Goal: Task Accomplishment & Management: Manage account settings

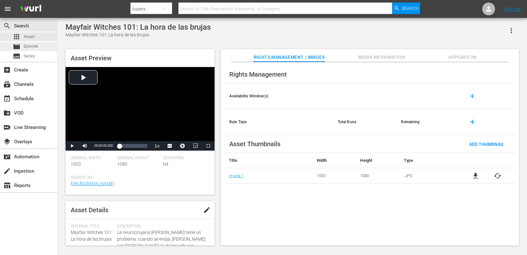
click at [28, 44] on span "Episode" at bounding box center [31, 46] width 14 height 6
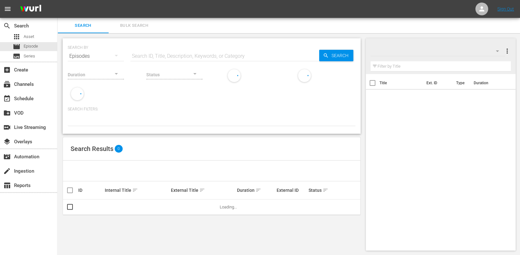
click at [169, 57] on input "text" at bounding box center [224, 56] width 189 height 15
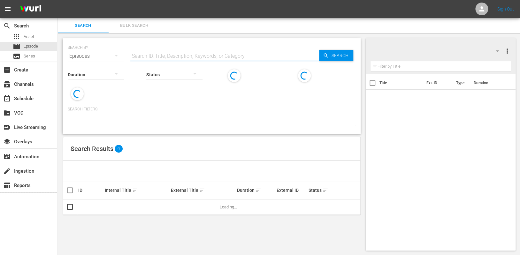
paste input "AMCNVR0000070044"
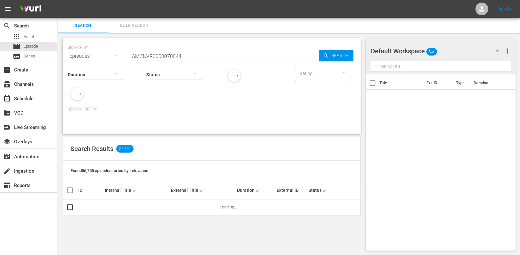
type input "AMCNVR0000070044"
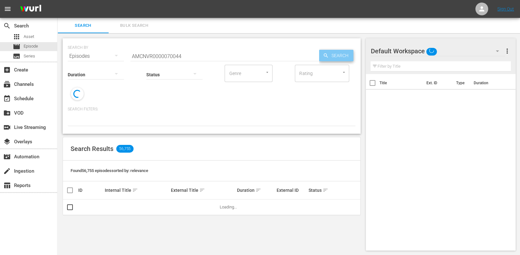
click at [332, 58] on span "Search" at bounding box center [341, 56] width 25 height 12
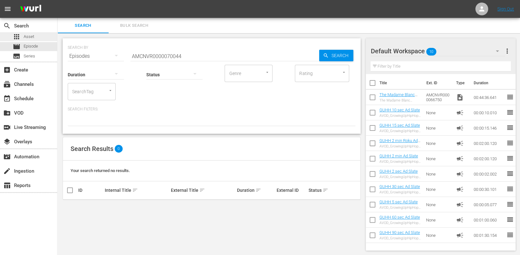
click at [28, 35] on span "Asset" at bounding box center [29, 37] width 11 height 6
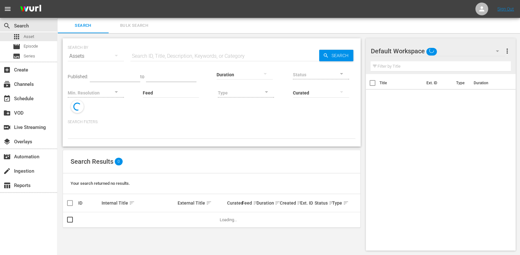
click at [143, 59] on input "text" at bounding box center [224, 56] width 189 height 15
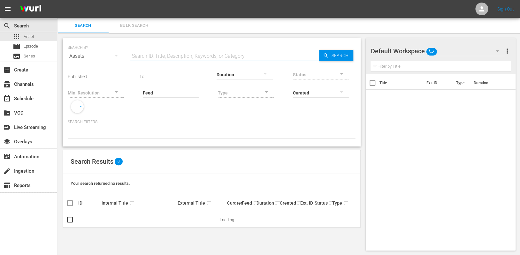
paste input "AMCNVR0000070044"
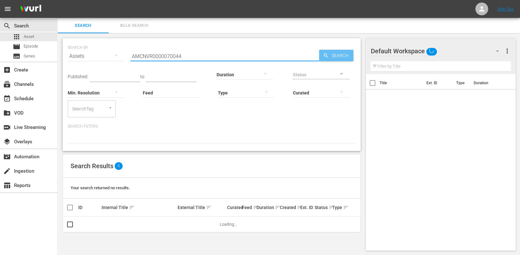
type input "AMCNVR0000070044"
click at [327, 57] on icon "button" at bounding box center [326, 56] width 6 height 6
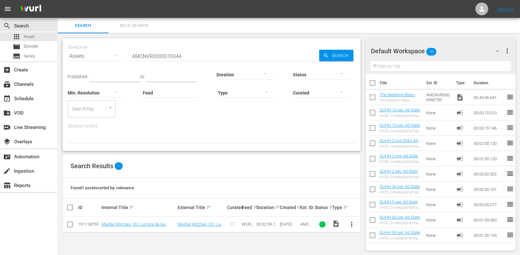
click at [355, 191] on button "more_vert" at bounding box center [351, 224] width 15 height 15
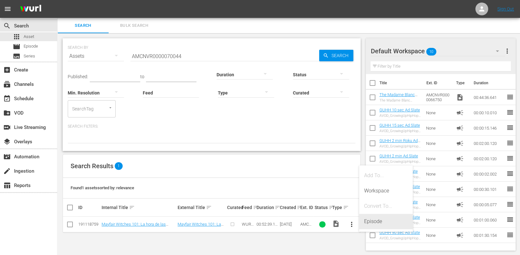
click at [379, 191] on div "Episode" at bounding box center [385, 221] width 43 height 15
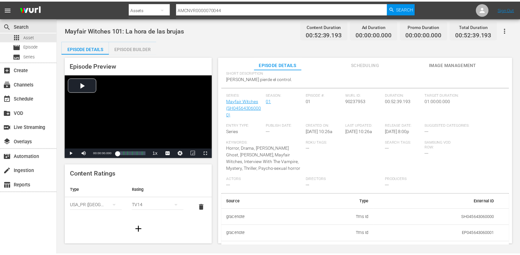
scroll to position [97, 0]
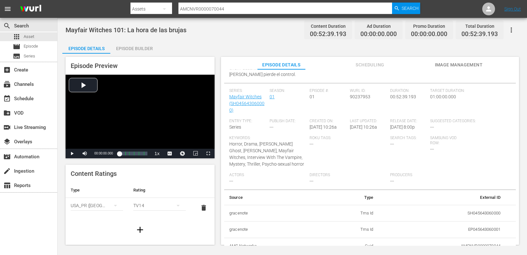
click at [27, 191] on div "search Search apps Asset movie Episode subtitles Series add_box Create subscrip…" at bounding box center [29, 145] width 58 height 255
click at [395, 25] on button "button" at bounding box center [510, 29] width 15 height 15
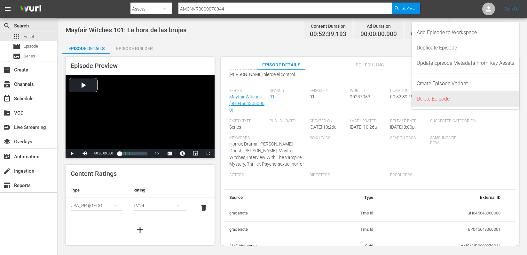
click at [395, 94] on div "Delete Episode" at bounding box center [465, 98] width 97 height 15
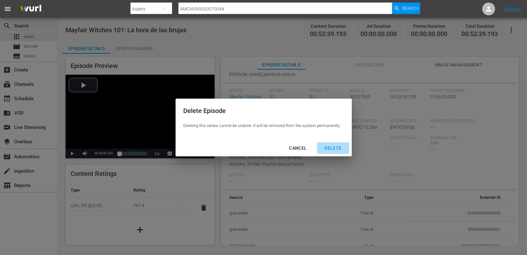
click at [328, 147] on div "DELETE" at bounding box center [332, 148] width 27 height 8
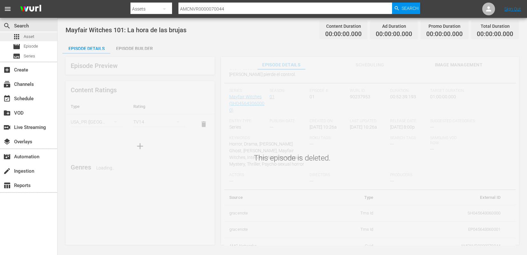
click at [29, 35] on span "Asset" at bounding box center [29, 37] width 11 height 6
